Goal: Transaction & Acquisition: Purchase product/service

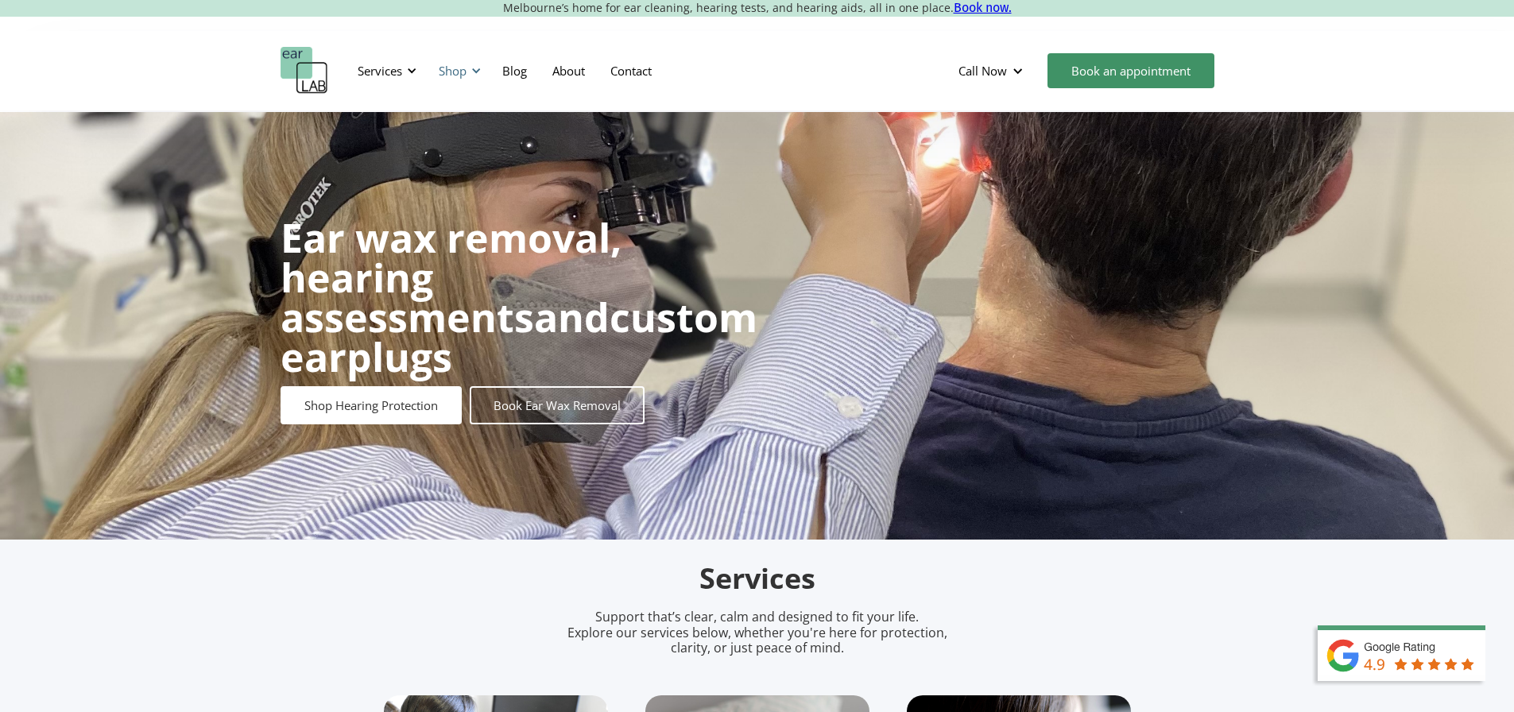
click at [443, 69] on div "Shop" at bounding box center [453, 71] width 28 height 16
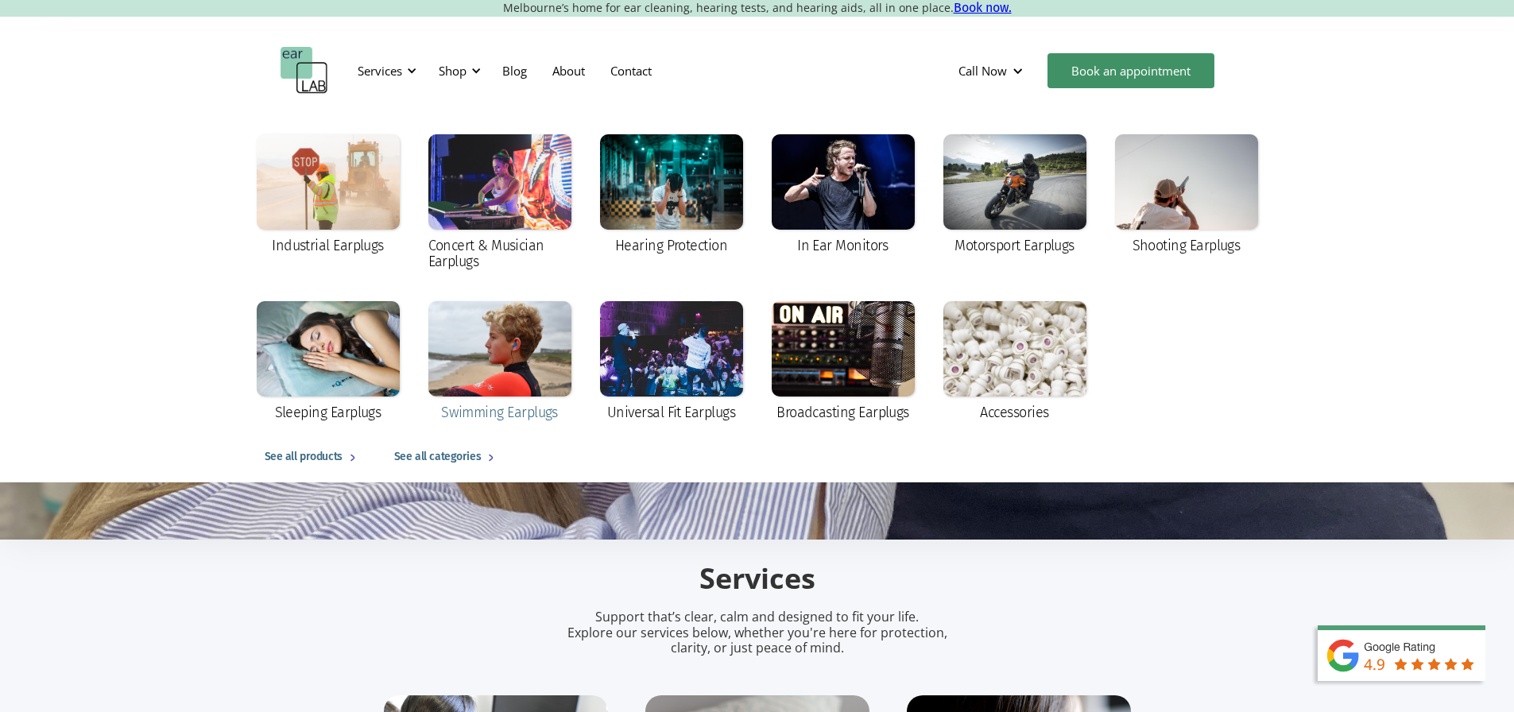
click at [511, 370] on div at bounding box center [499, 348] width 143 height 95
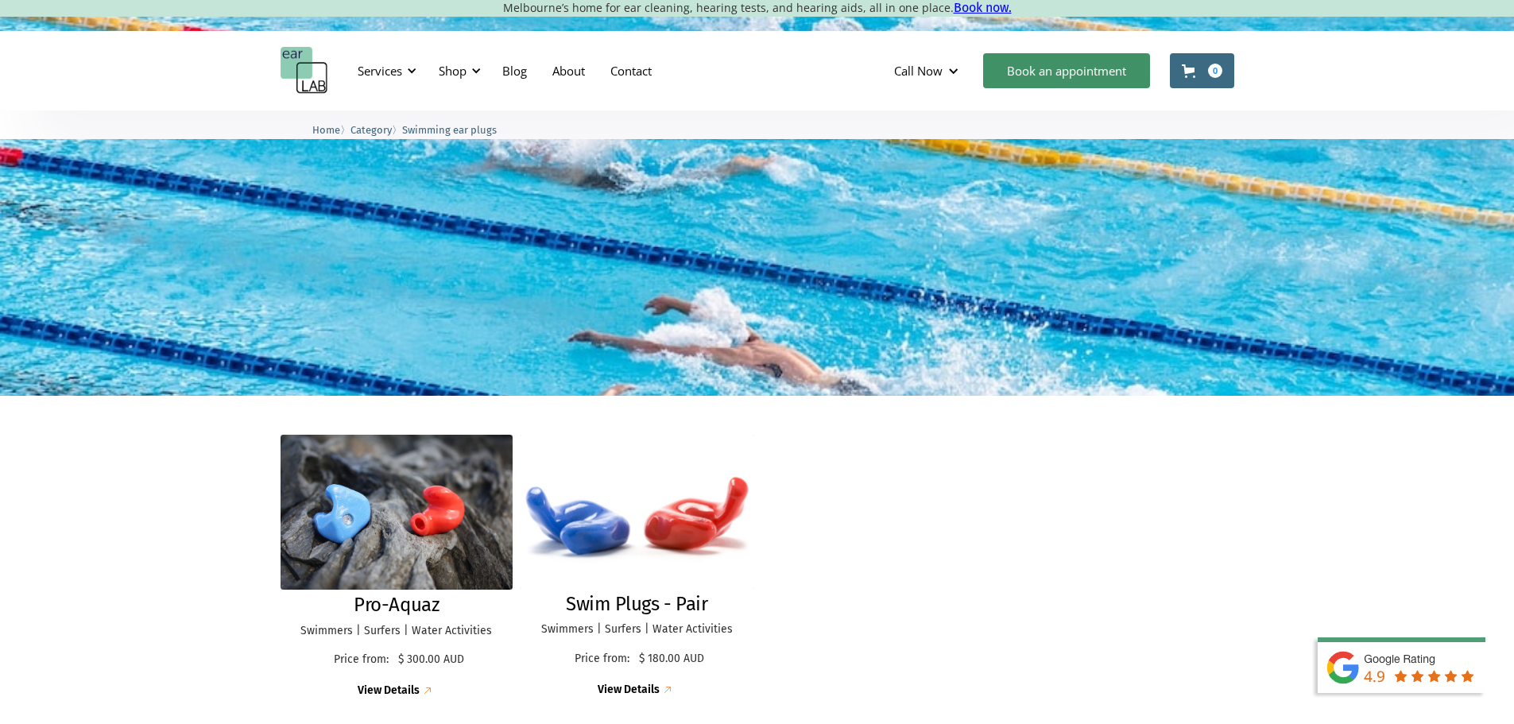
scroll to position [318, 0]
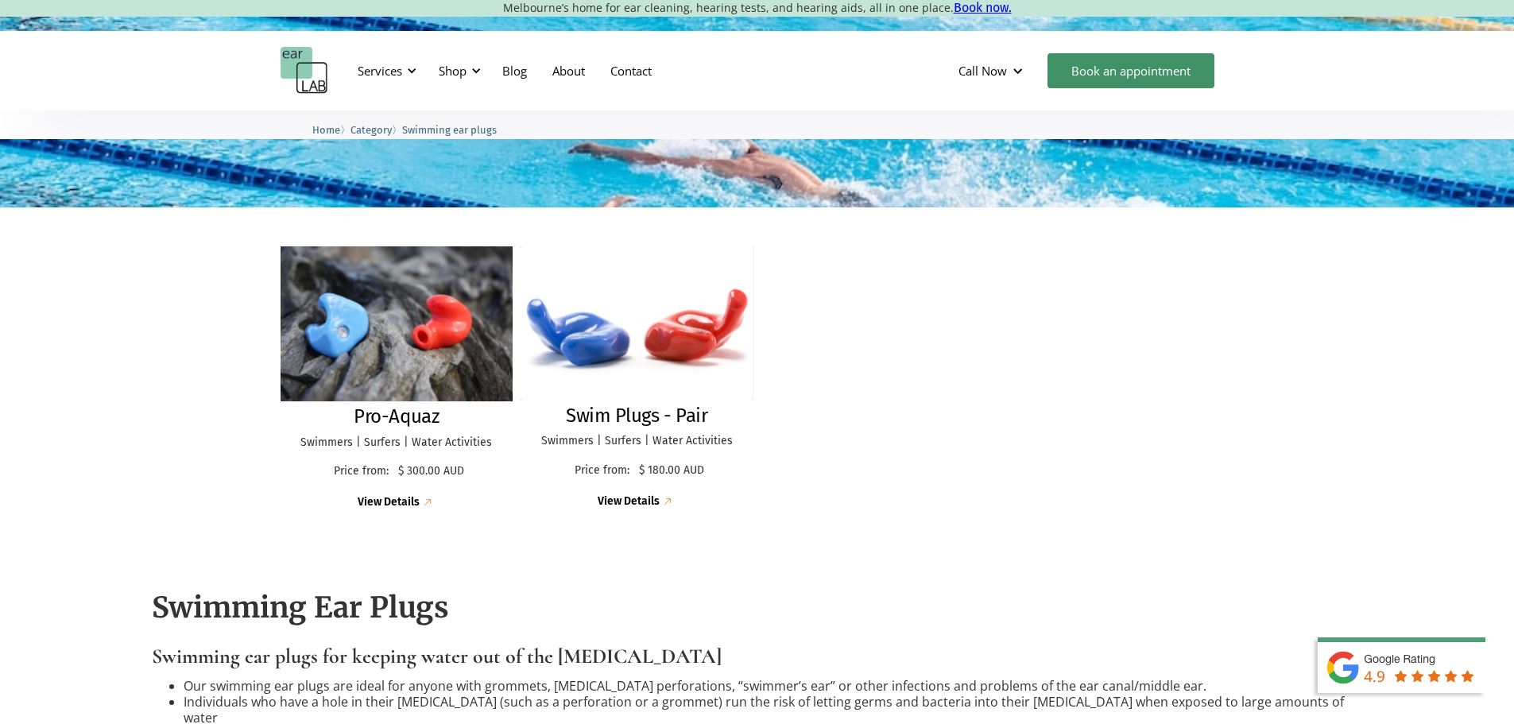
click at [372, 311] on img at bounding box center [397, 323] width 256 height 170
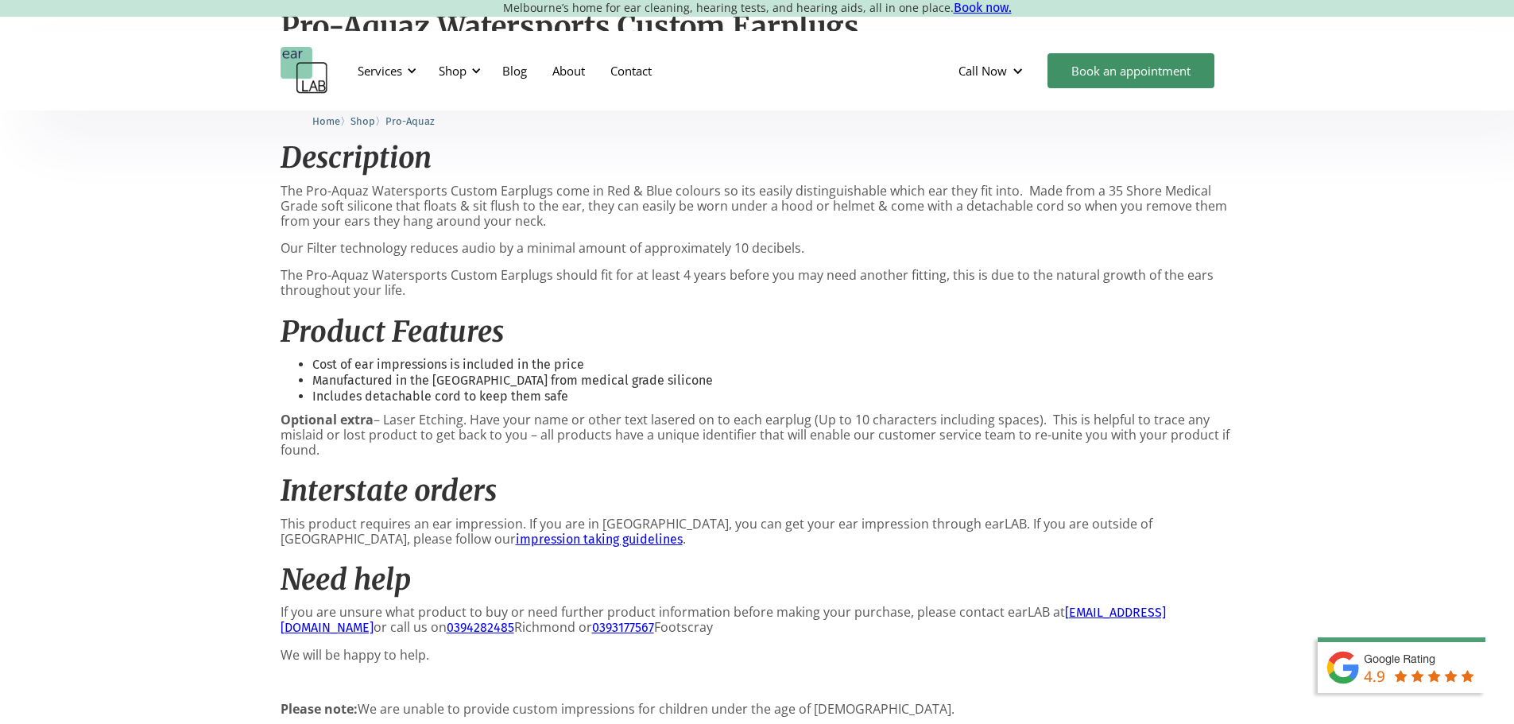
scroll to position [715, 0]
